Goal: Navigation & Orientation: Find specific page/section

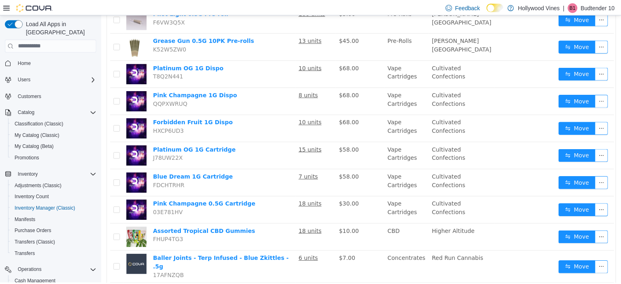
scroll to position [552, 0]
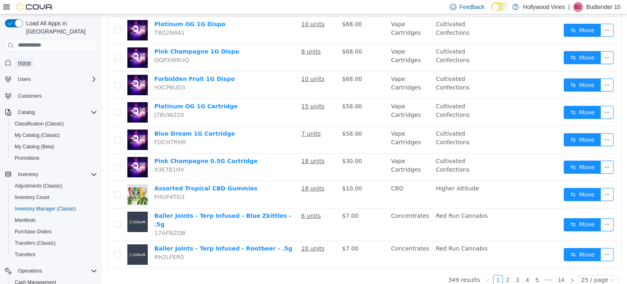
click at [15, 58] on link "Home" at bounding box center [25, 63] width 20 height 10
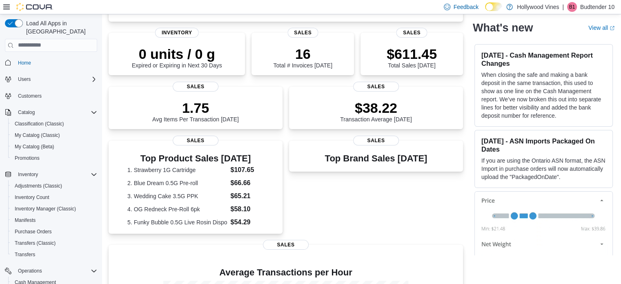
scroll to position [111, 0]
click at [49, 205] on span "Inventory Manager (Classic)" at bounding box center [45, 208] width 61 height 7
